Goal: Answer question/provide support: Share knowledge or assist other users

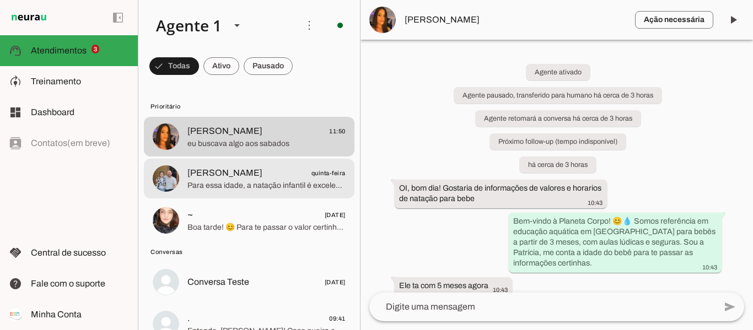
scroll to position [451, 0]
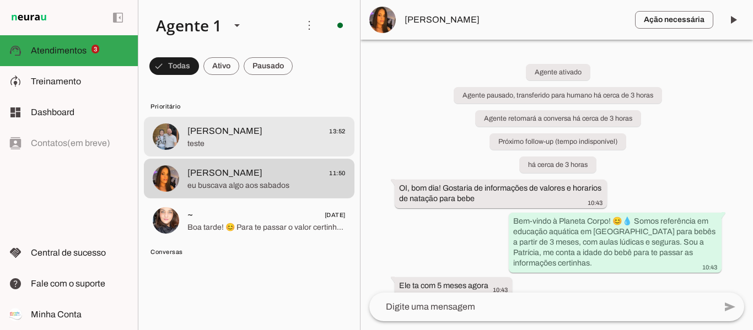
click at [213, 138] on span "teste" at bounding box center [266, 143] width 158 height 11
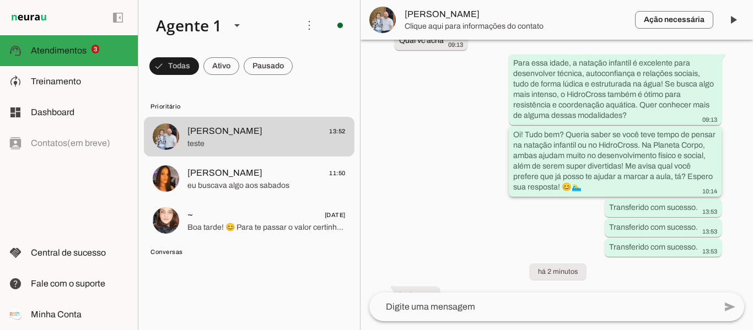
scroll to position [540, 0]
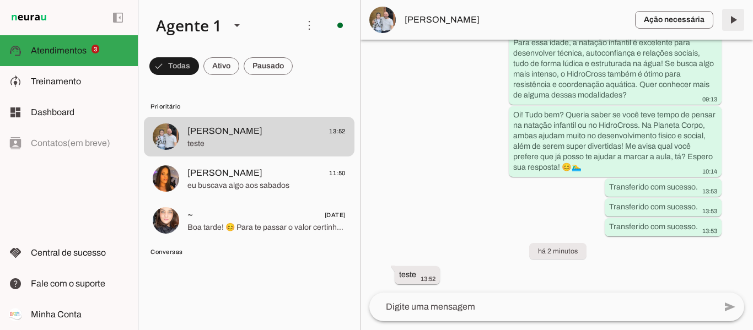
click at [730, 18] on span at bounding box center [733, 20] width 26 height 26
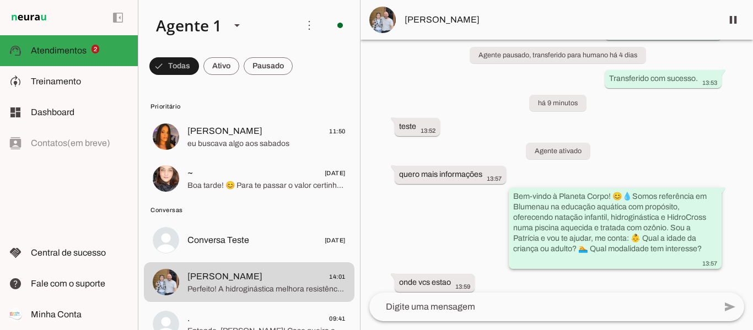
scroll to position [924, 0]
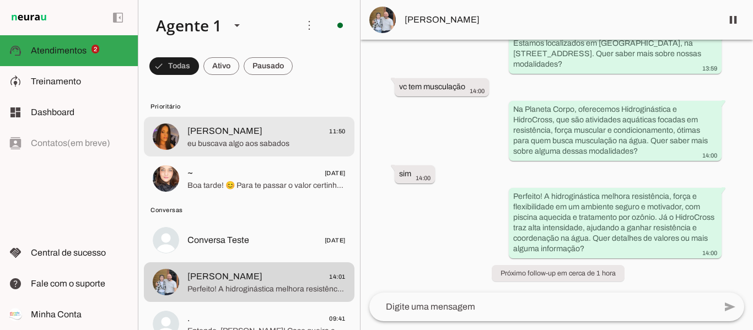
click at [242, 145] on span "eu buscava algo aos sabados" at bounding box center [266, 143] width 158 height 11
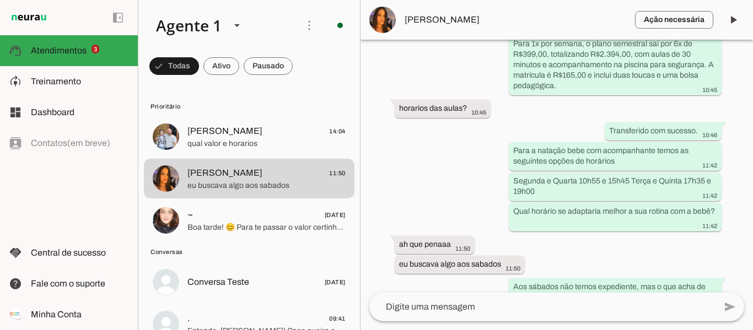
scroll to position [451, 0]
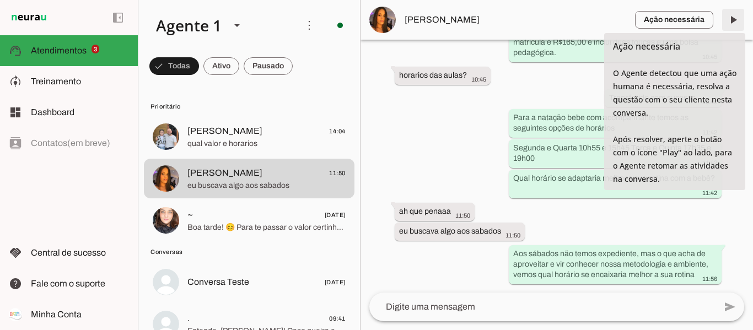
click at [738, 22] on span at bounding box center [733, 20] width 26 height 26
